Goal: Task Accomplishment & Management: Complete application form

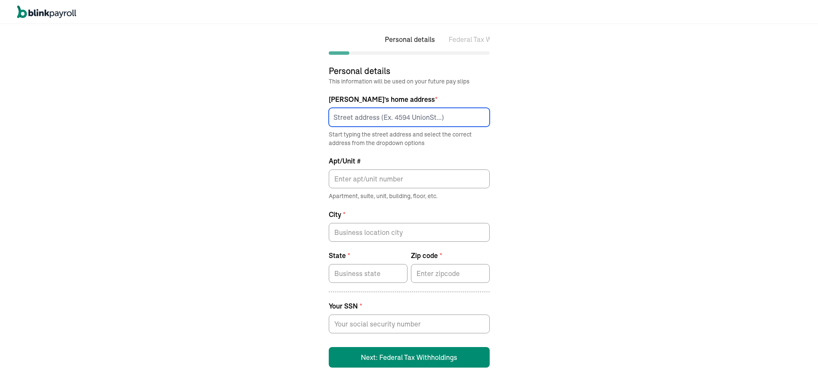
click at [356, 117] on input at bounding box center [409, 117] width 161 height 19
type input "59 [PERSON_NAME] Dr"
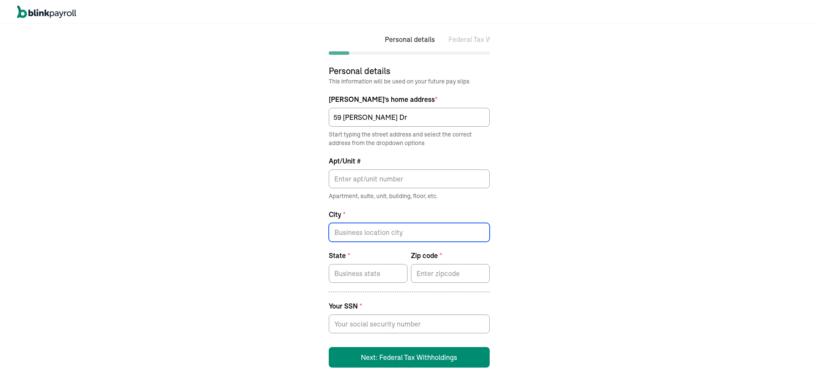
type input "[GEOGRAPHIC_DATA]"
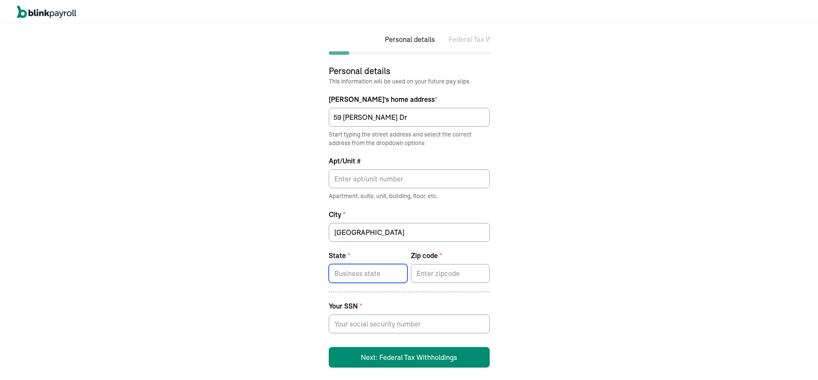
type input "[US_STATE]"
type input "06902"
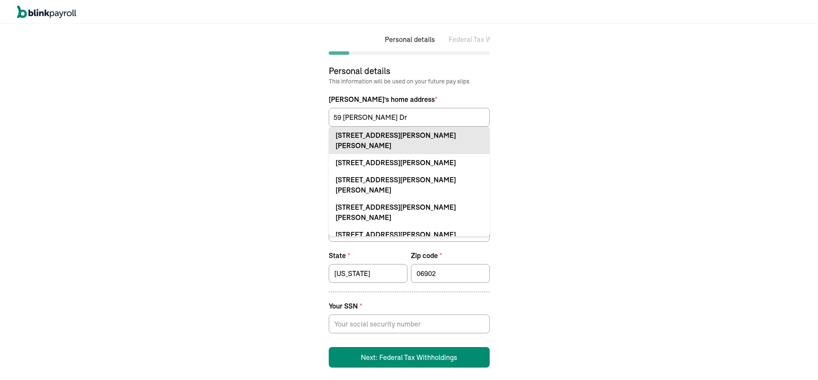
click at [392, 137] on div "[STREET_ADDRESS][PERSON_NAME][PERSON_NAME]" at bounding box center [408, 140] width 147 height 21
type input "CT"
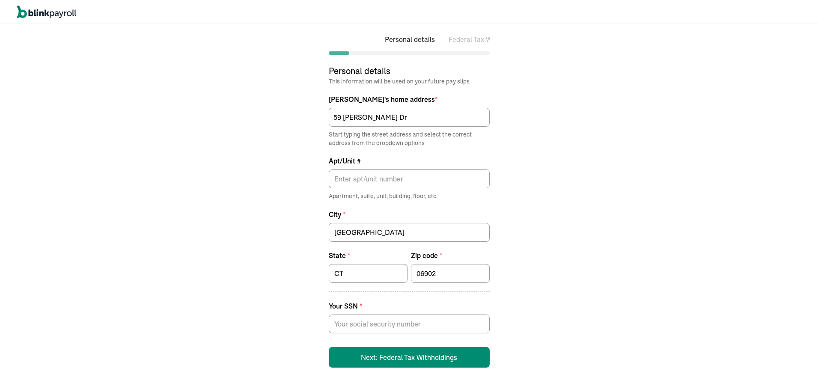
scroll to position [10, 0]
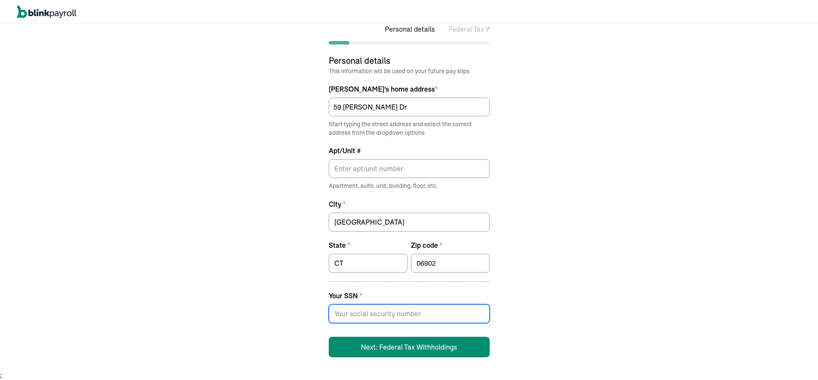
click at [392, 311] on input at bounding box center [409, 313] width 161 height 19
type input "167-66-4309"
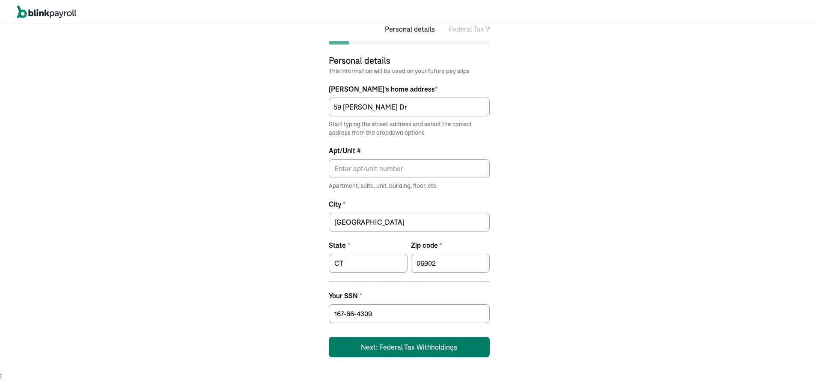
click at [379, 349] on button "Next: Federal Tax Withholdings" at bounding box center [409, 347] width 161 height 21
select select "S"
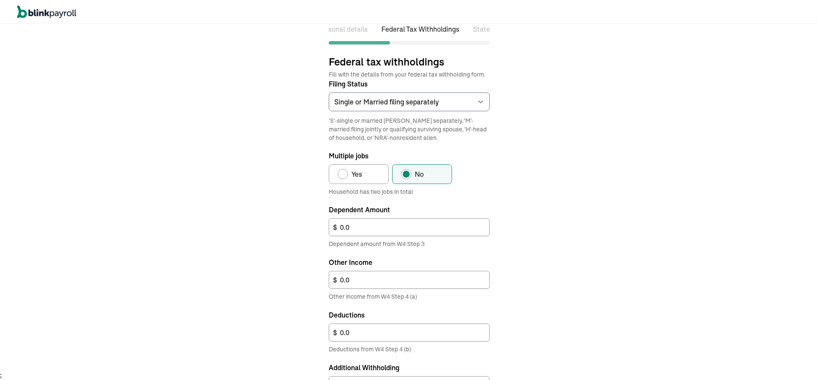
scroll to position [0, 76]
click at [415, 102] on select "Select an item Single or Married filing separately Married filing jointly or Qu…" at bounding box center [409, 101] width 161 height 19
click at [329, 92] on select "Select an item Single or Married filing separately Married filing jointly or Qu…" at bounding box center [409, 101] width 161 height 19
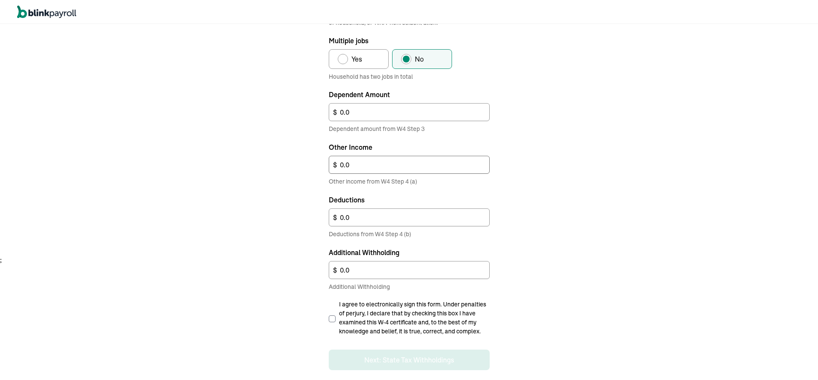
scroll to position [129, 0]
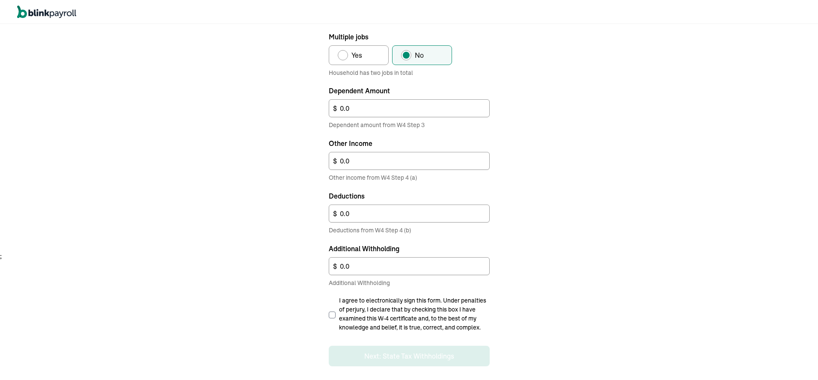
click at [330, 312] on input "I agree to electronically sign this form. Under penalties of perjury, I declare…" at bounding box center [332, 314] width 7 height 7
checkbox input "true"
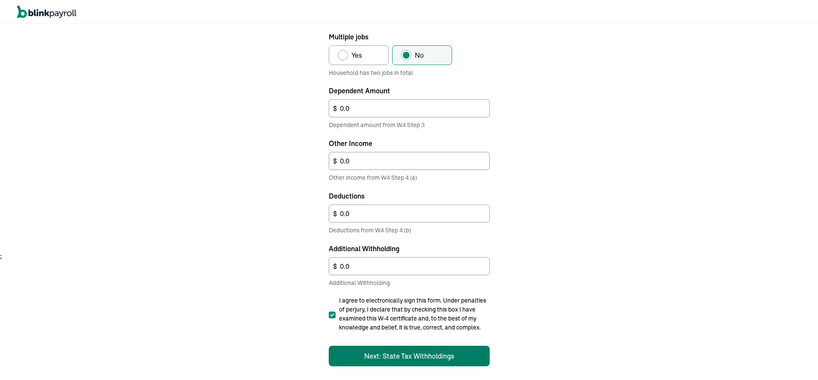
click at [399, 351] on button "Next: State Tax Withholdings" at bounding box center [409, 356] width 161 height 21
select select "S"
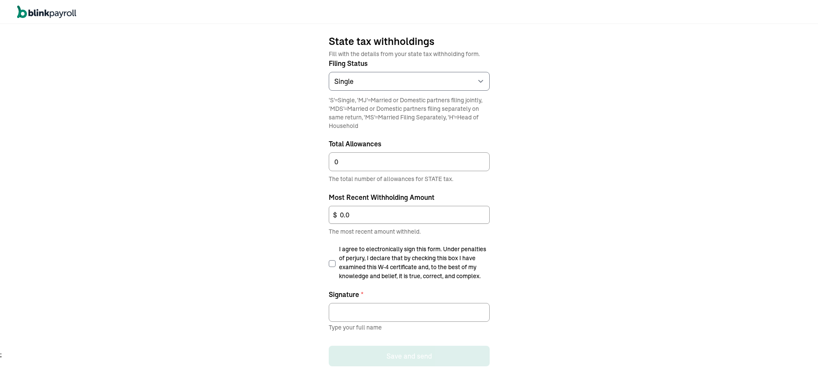
scroll to position [0, 163]
click at [335, 263] on input "I agree to electronically sign this form. Under penalties of perjury, I declare…" at bounding box center [332, 263] width 7 height 7
checkbox input "true"
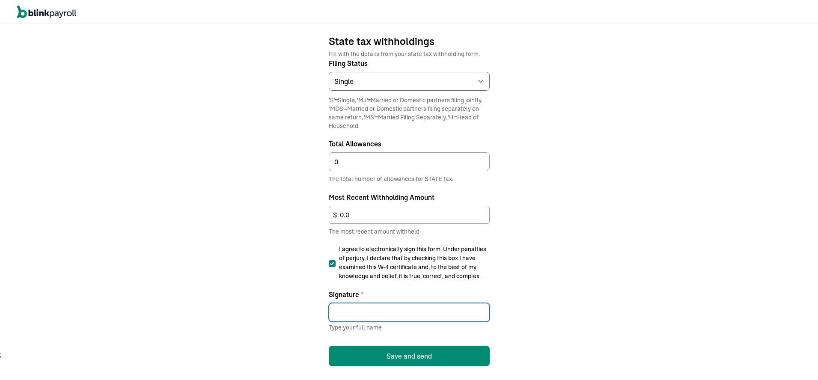
click at [347, 307] on input "Signature *" at bounding box center [409, 312] width 161 height 19
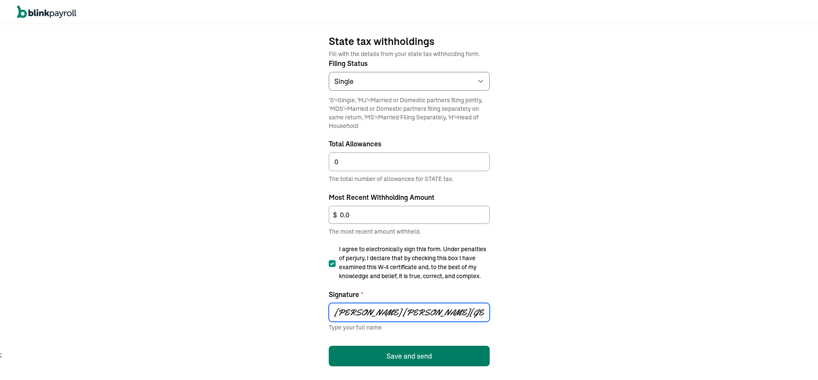
type input "[PERSON_NAME] [PERSON_NAME][GEOGRAPHIC_DATA]"
click at [406, 353] on button "Save and send" at bounding box center [409, 356] width 161 height 21
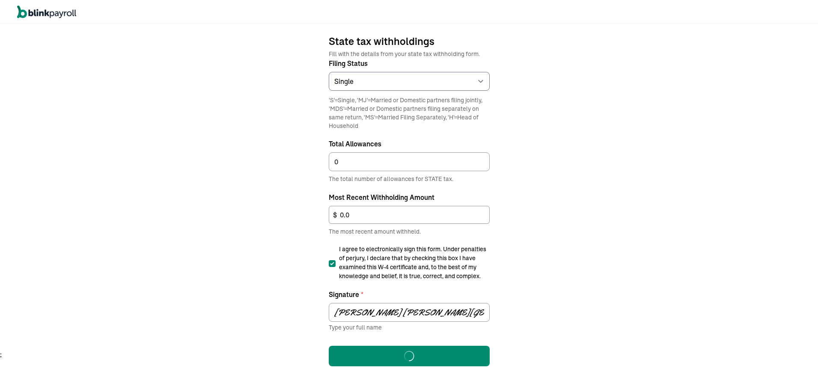
scroll to position [10, 0]
